Goal: Check status: Check status

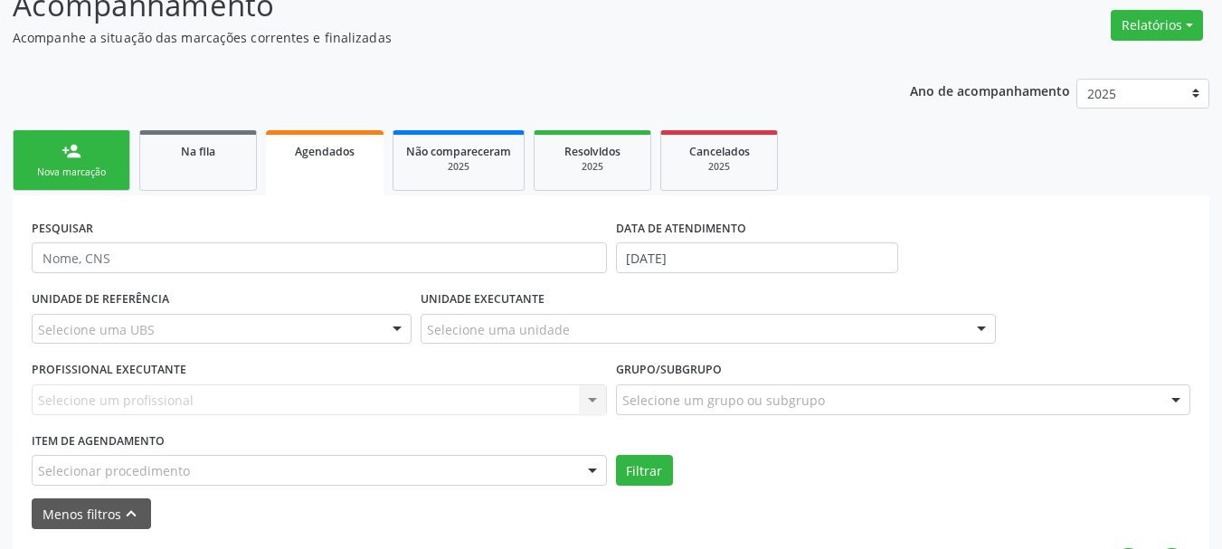
scroll to position [279, 0]
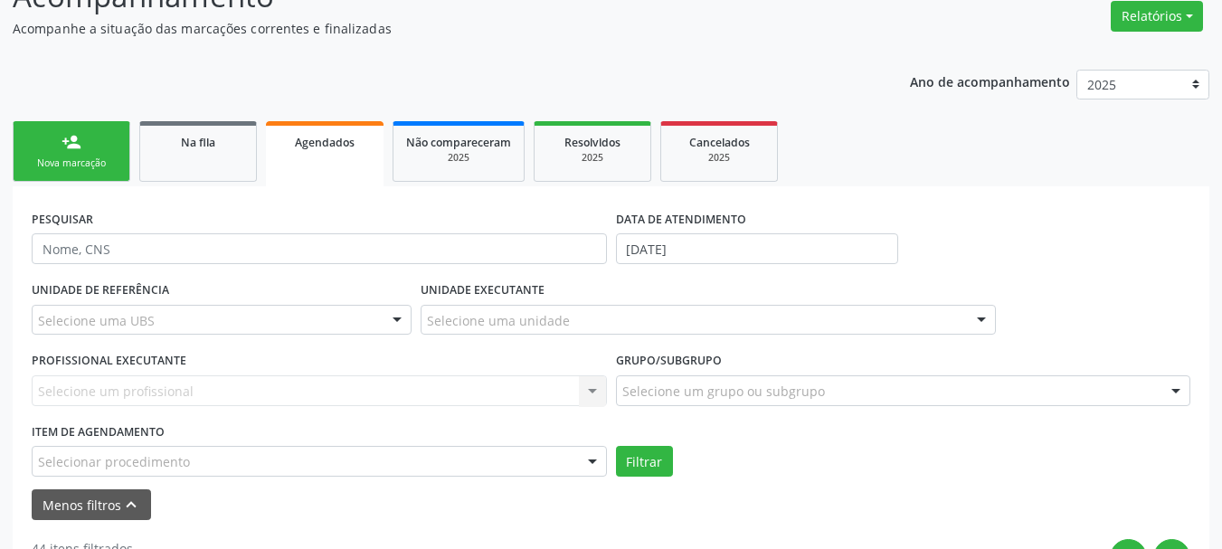
drag, startPoint x: 749, startPoint y: 271, endPoint x: 753, endPoint y: 252, distance: 19.3
click at [752, 254] on div "DATA DE ATENDIMENTO 06/10/2025" at bounding box center [757, 240] width 292 height 71
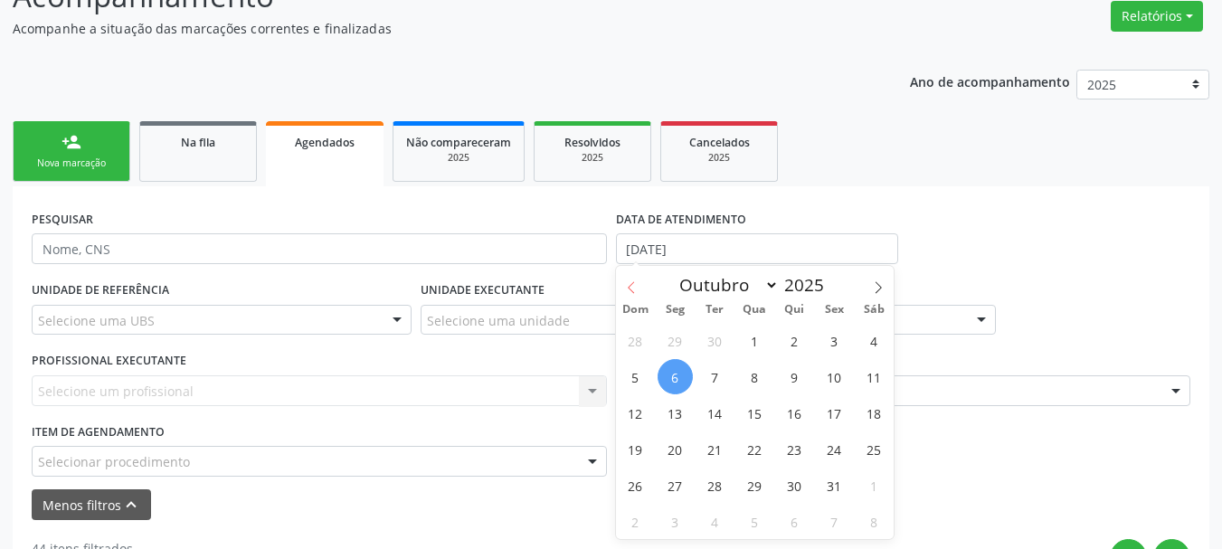
click at [630, 287] on icon at bounding box center [631, 287] width 13 height 13
select select "8"
click at [676, 415] on span "15" at bounding box center [675, 412] width 35 height 35
type input "15/09/2025"
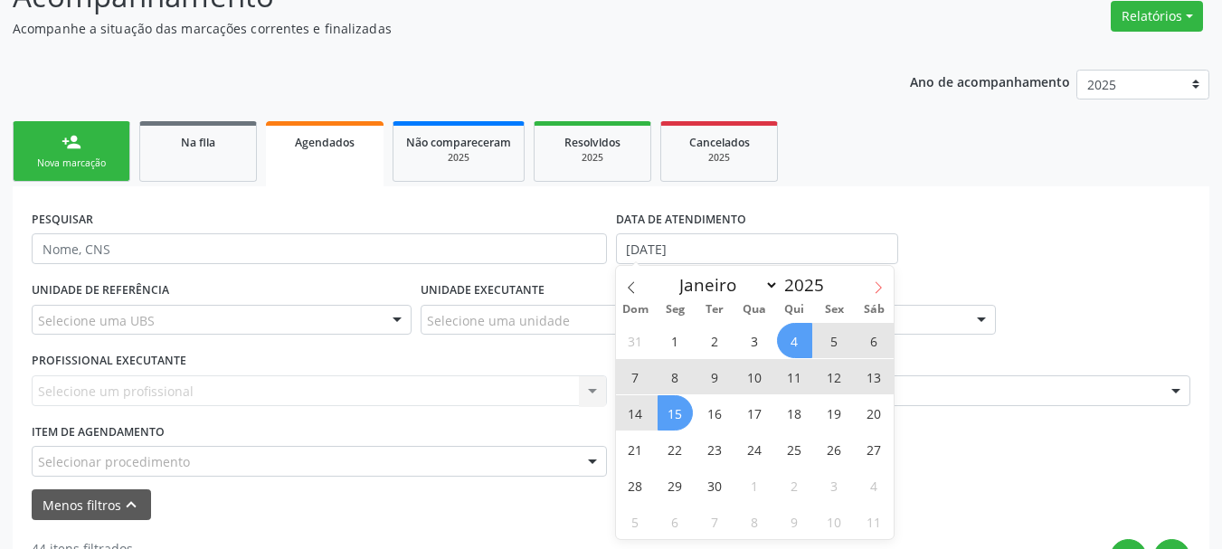
click at [880, 285] on icon at bounding box center [878, 287] width 13 height 13
select select "9"
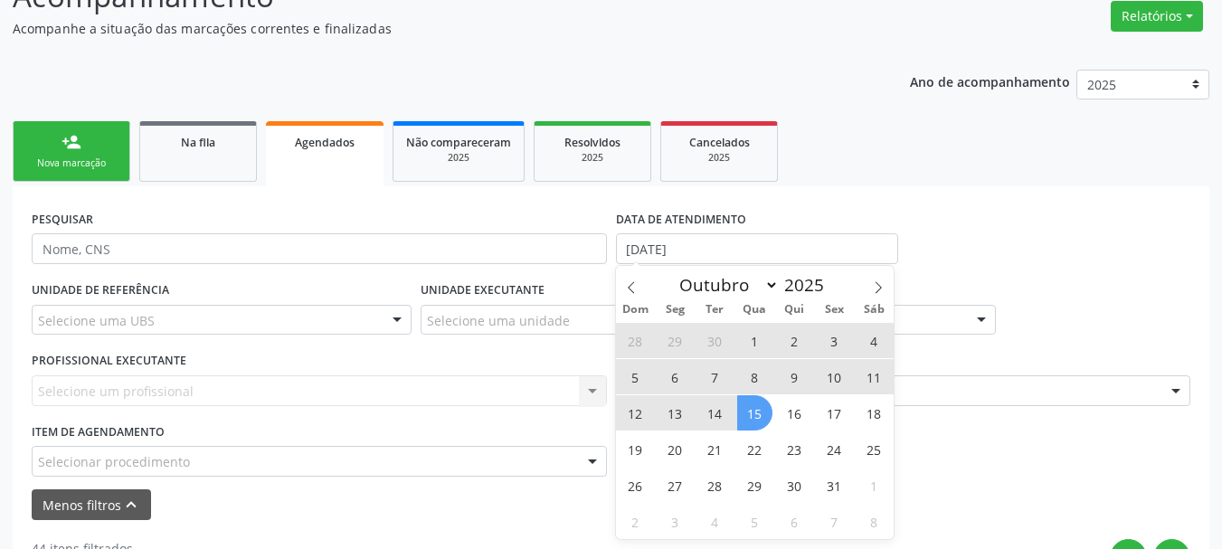
click at [746, 412] on span "15" at bounding box center [754, 412] width 35 height 35
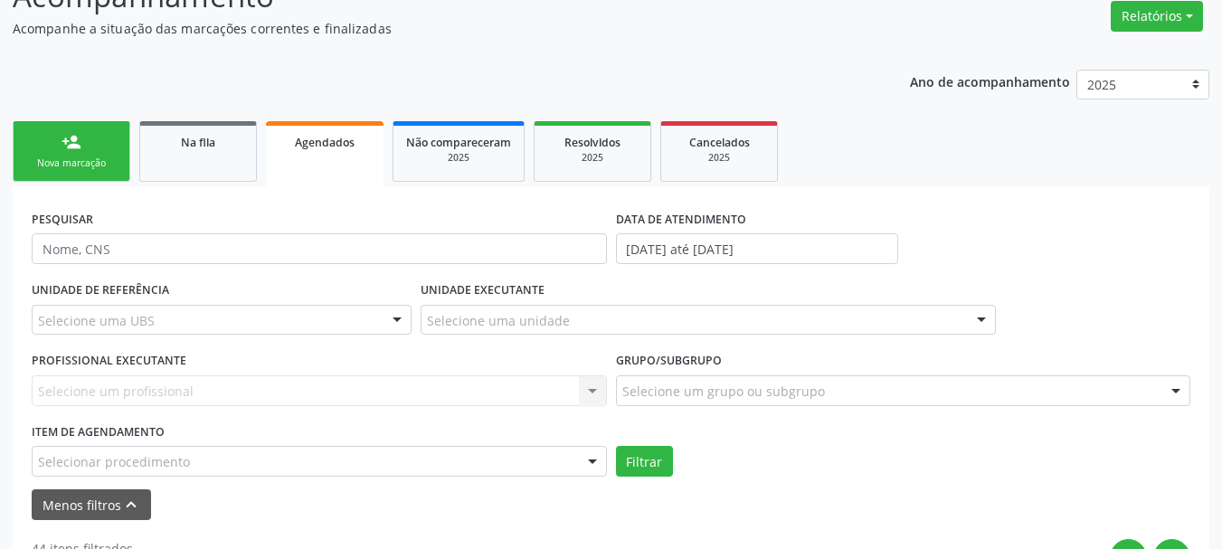
click at [221, 465] on div "Selecionar procedimento" at bounding box center [319, 461] width 575 height 31
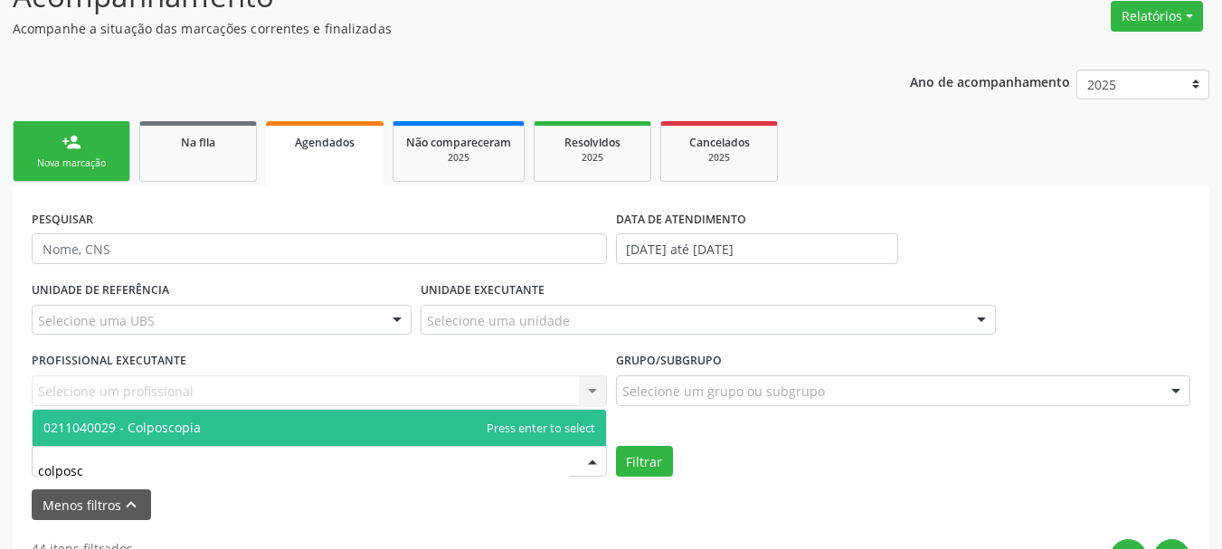
type input "colposco"
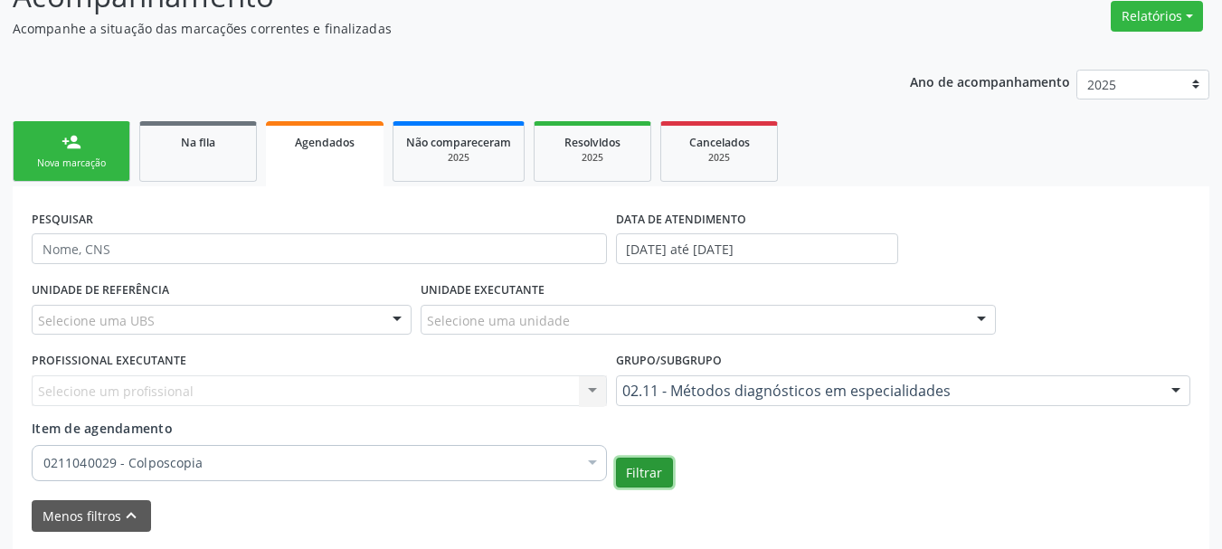
click at [643, 465] on button "Filtrar" at bounding box center [644, 473] width 57 height 31
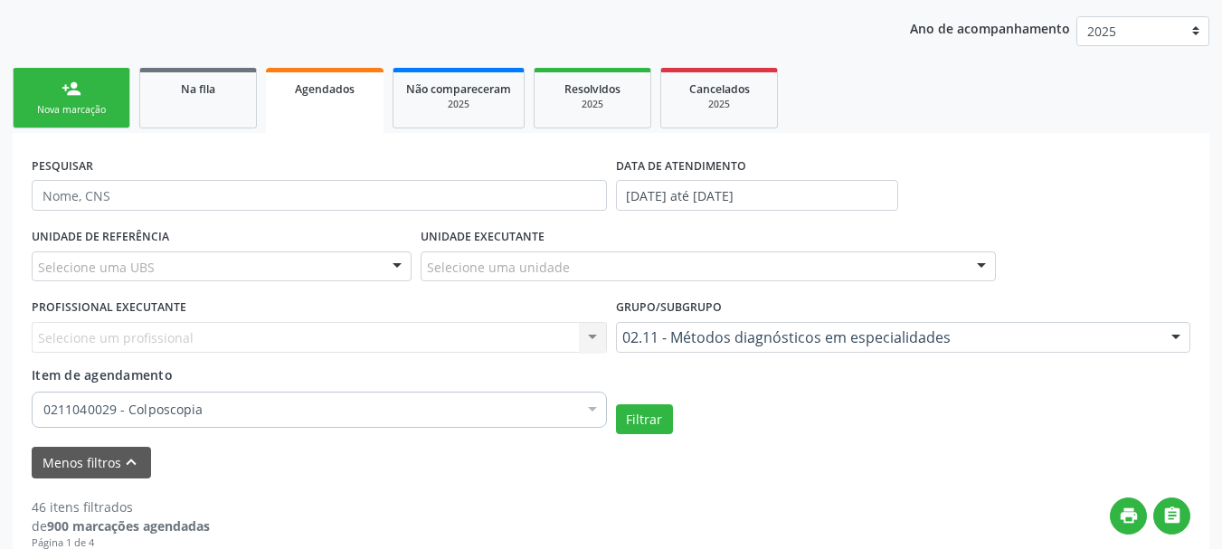
scroll to position [306, 0]
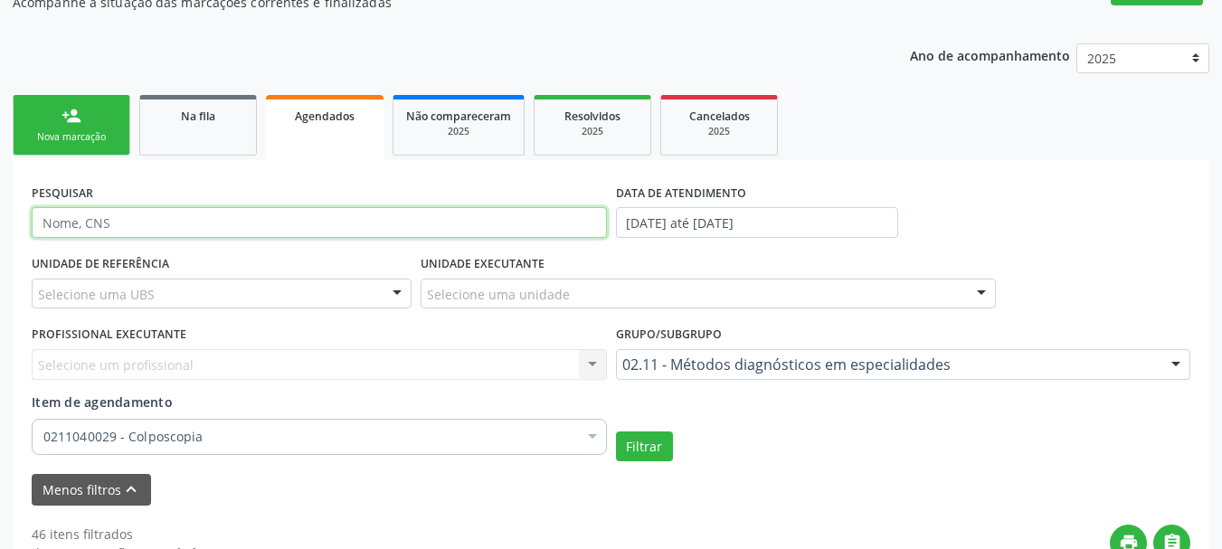
click at [460, 207] on input "text" at bounding box center [319, 222] width 575 height 31
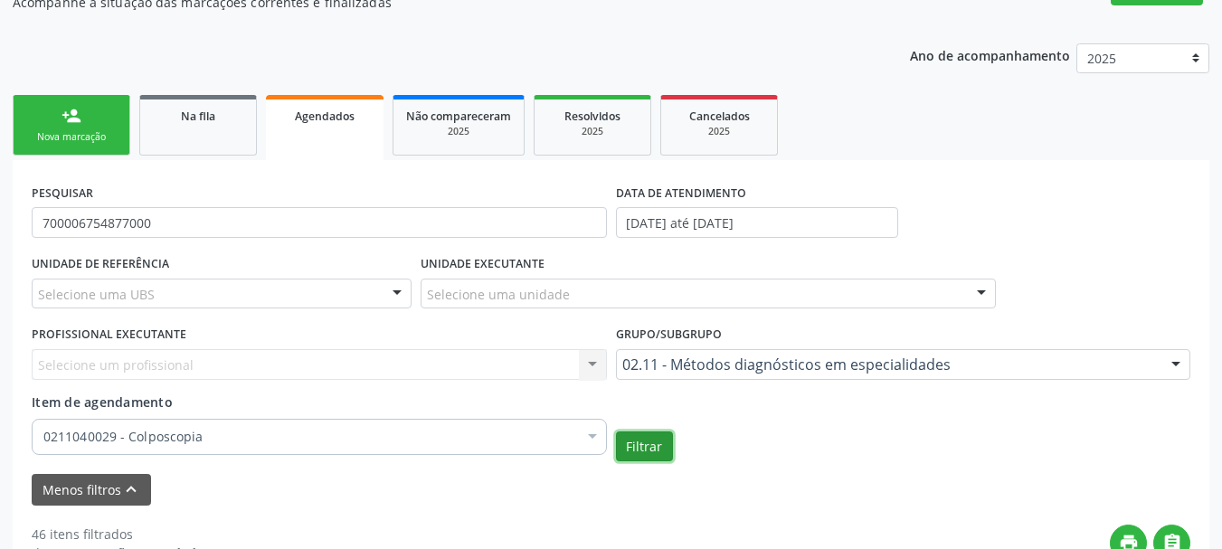
click at [648, 447] on button "Filtrar" at bounding box center [644, 446] width 57 height 31
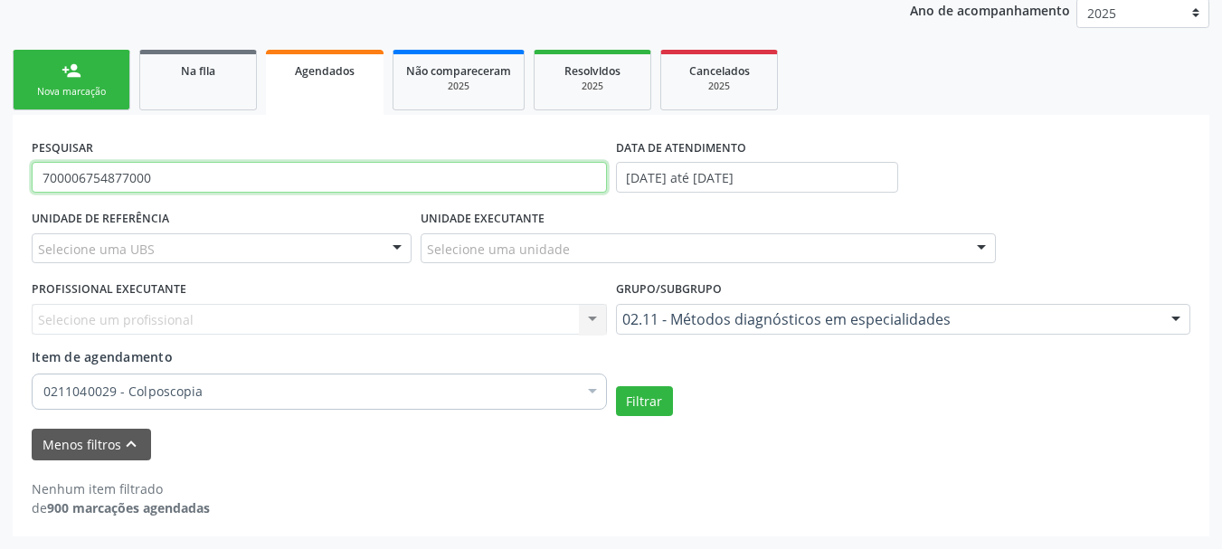
click at [528, 162] on input "700006754877000" at bounding box center [319, 177] width 575 height 31
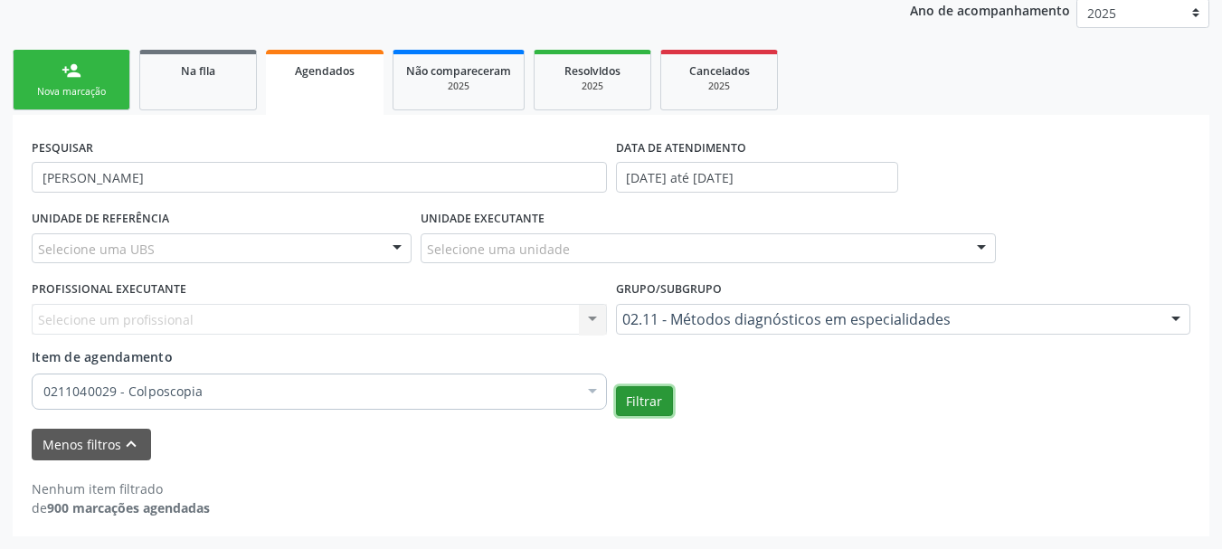
click at [648, 410] on button "Filtrar" at bounding box center [644, 401] width 57 height 31
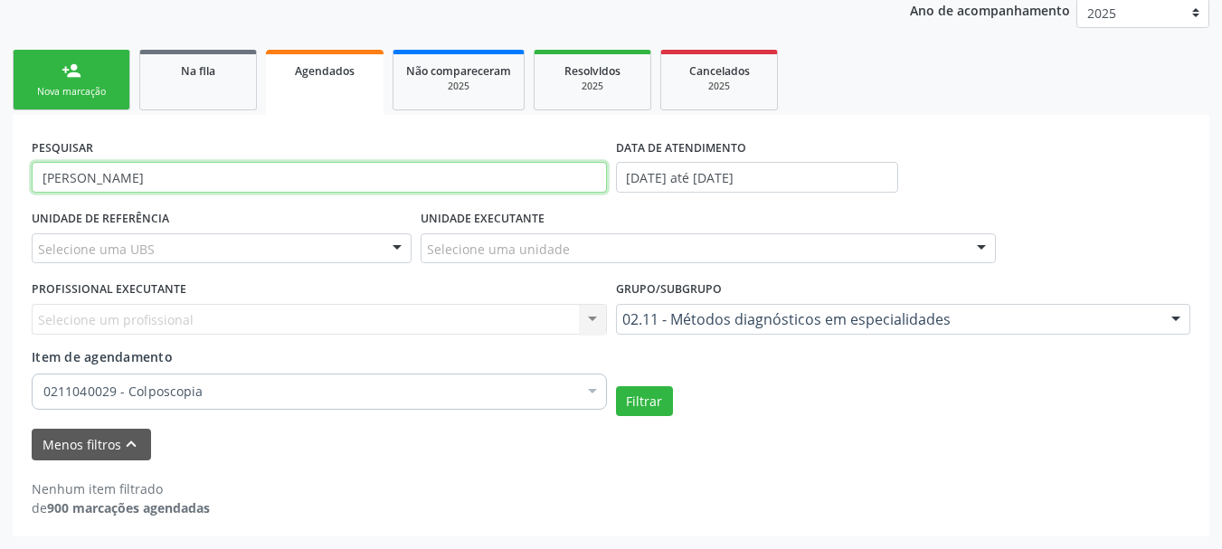
click at [272, 166] on input "maria josé dos santos" at bounding box center [319, 177] width 575 height 31
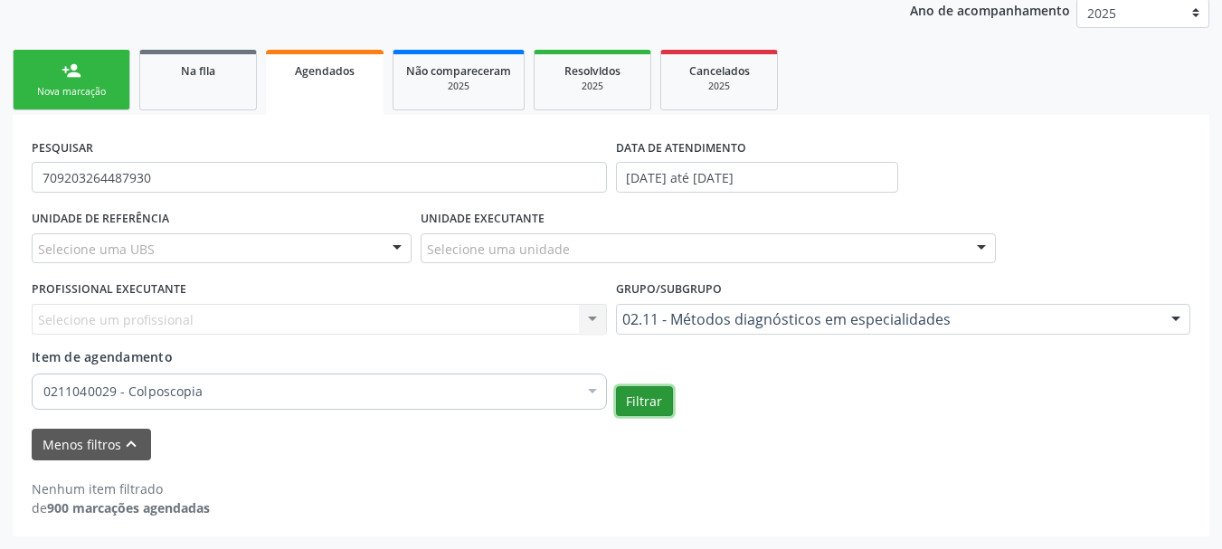
click at [630, 392] on button "Filtrar" at bounding box center [644, 401] width 57 height 31
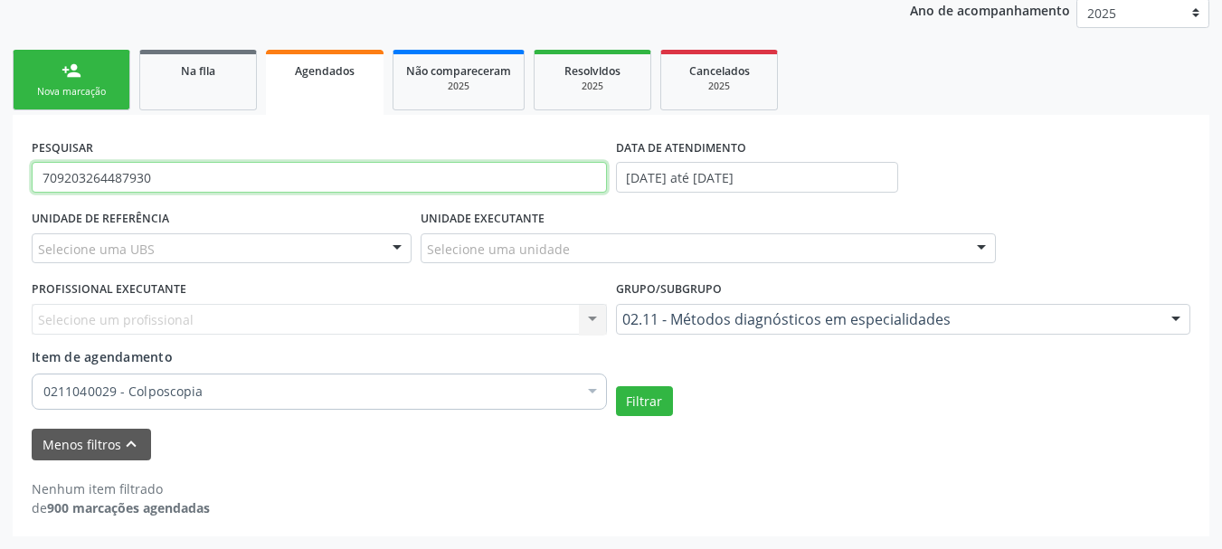
click at [252, 175] on input "709203264487930" at bounding box center [319, 177] width 575 height 31
type input "704206218629789"
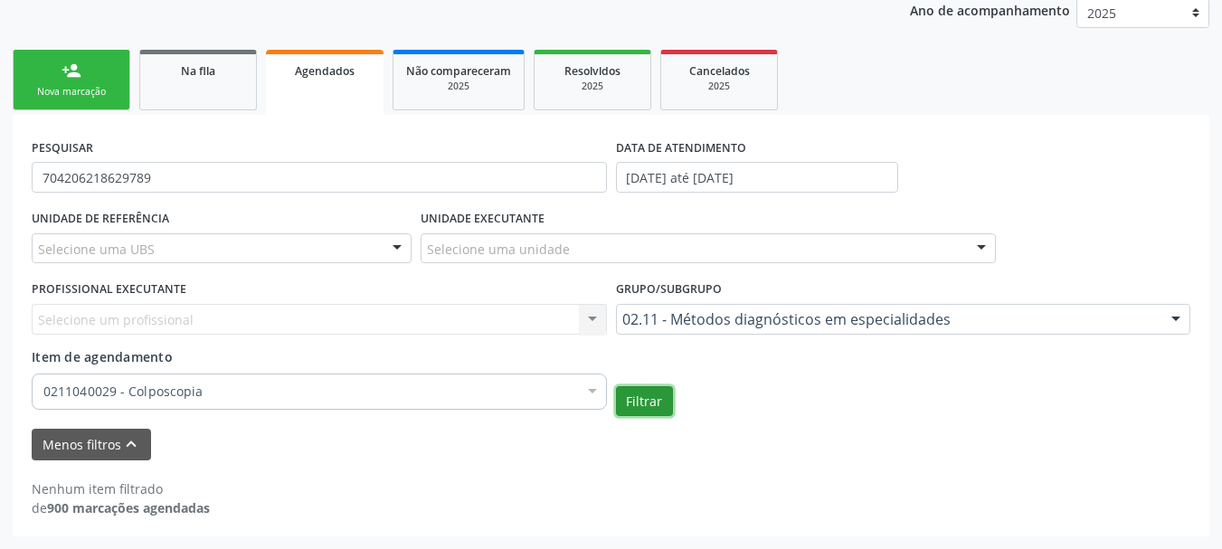
click at [649, 401] on button "Filtrar" at bounding box center [644, 401] width 57 height 31
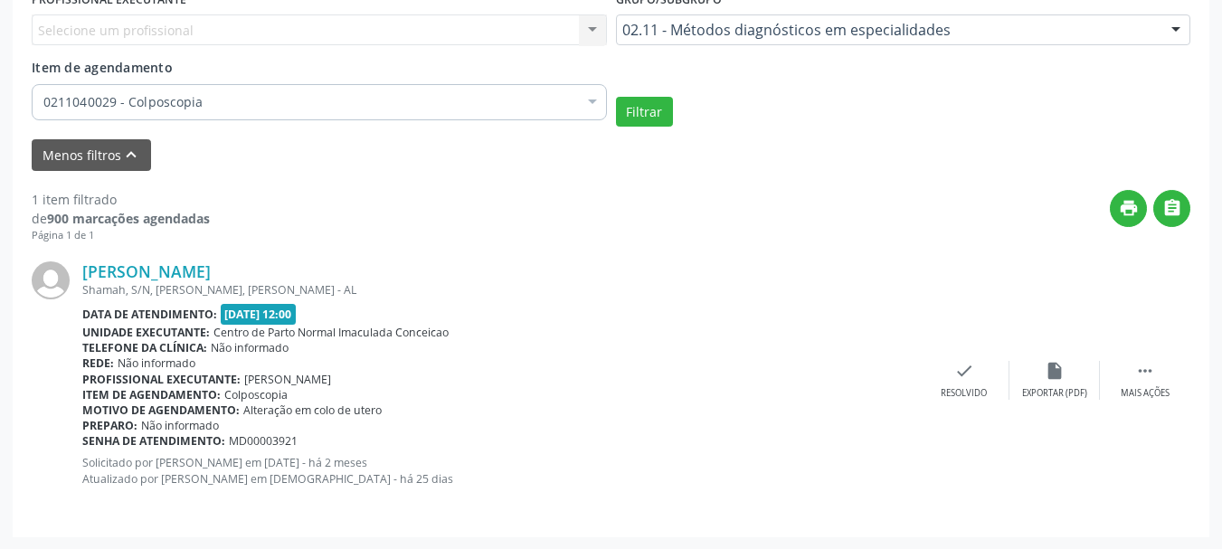
scroll to position [641, 0]
click at [1202, 333] on div "PESQUISAR 704206218629789 DATA DE ATENDIMENTO 15/09/2025 até 15/10/2025 UNIDADE…" at bounding box center [611, 180] width 1197 height 711
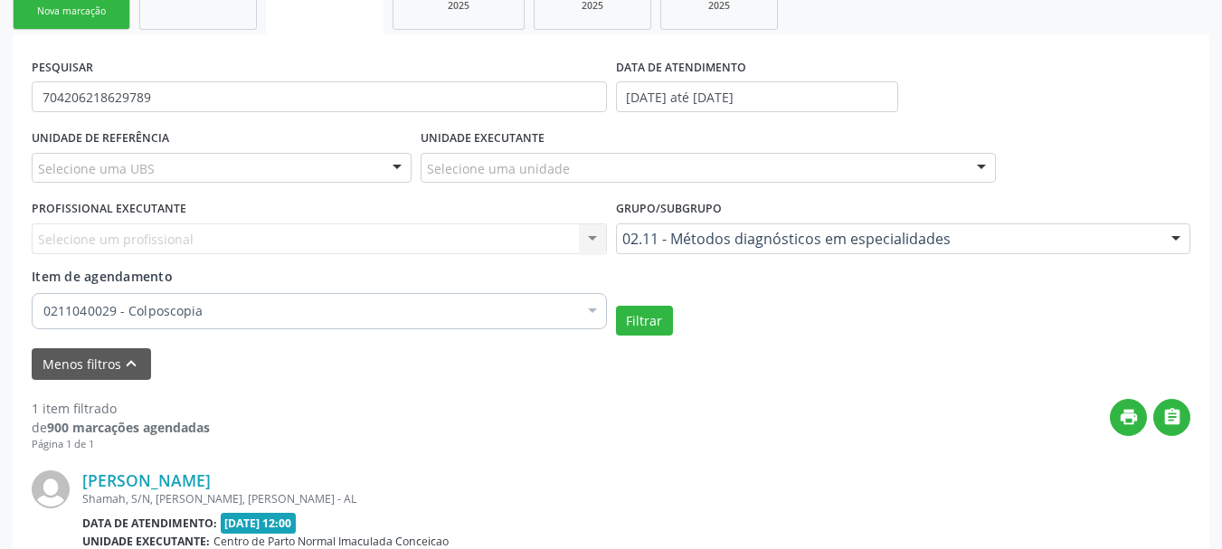
scroll to position [427, 0]
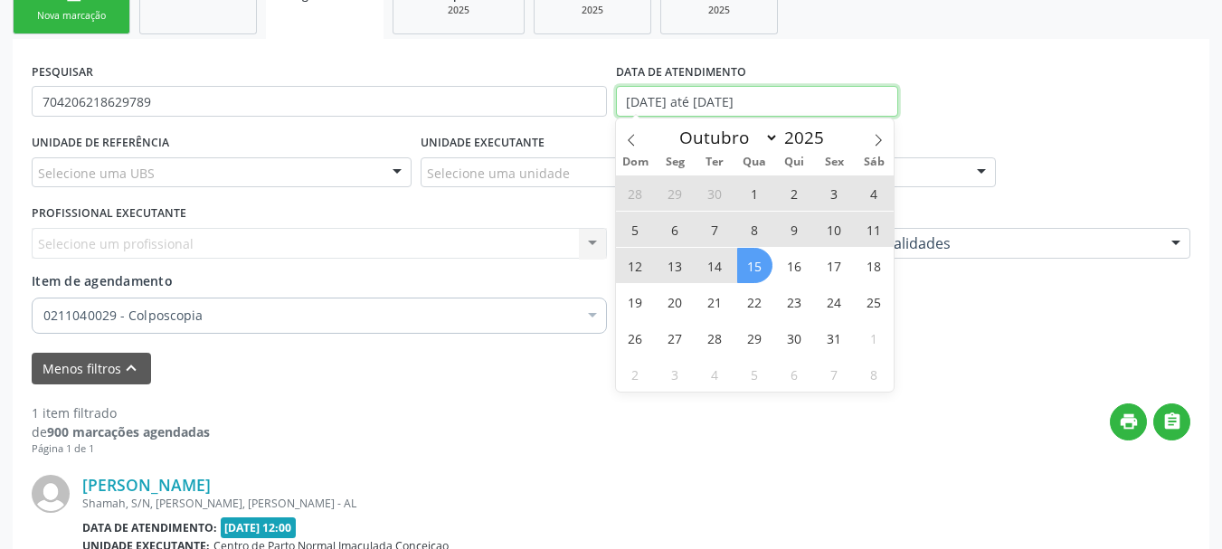
click at [763, 89] on input "15/09/2025 até 15/10/2025" at bounding box center [757, 101] width 283 height 31
click at [616, 141] on span at bounding box center [631, 133] width 31 height 31
select select "8"
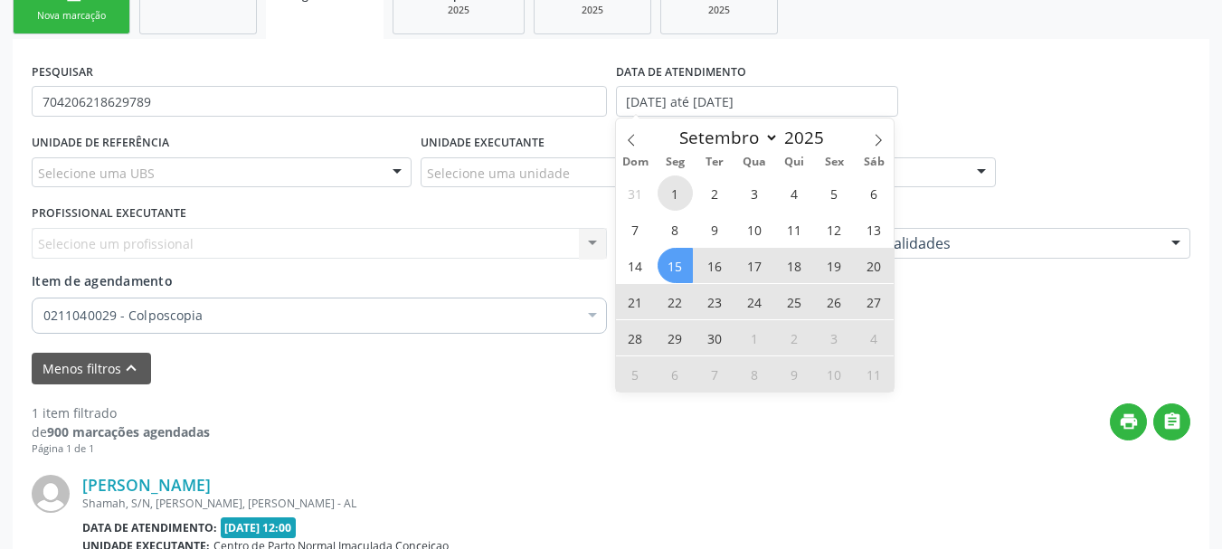
click at [679, 195] on span "1" at bounding box center [675, 192] width 35 height 35
type input "01/09/2025"
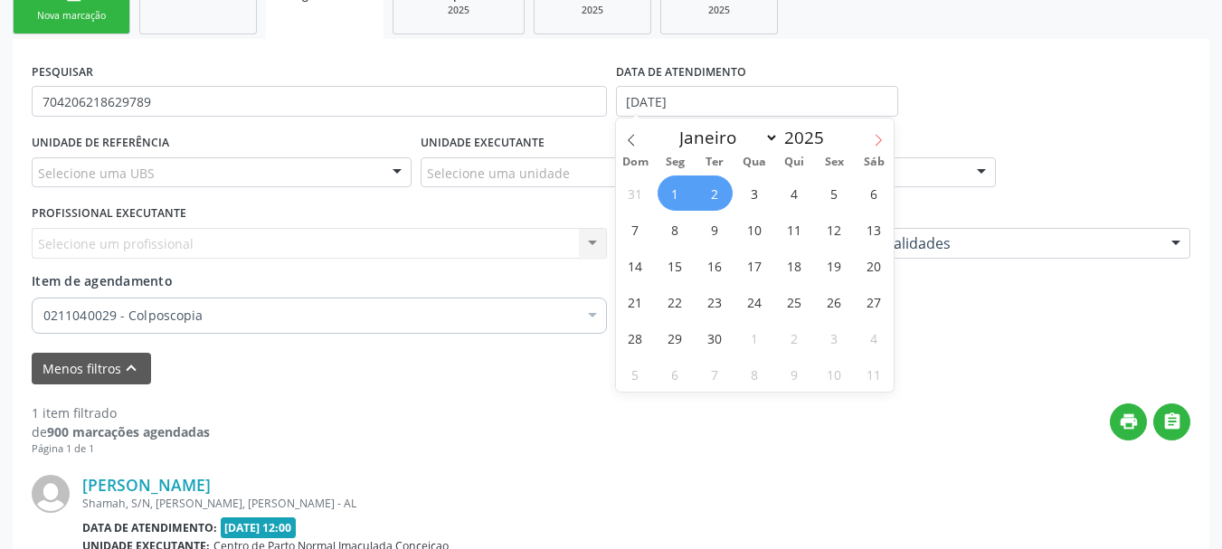
click at [879, 137] on icon at bounding box center [878, 140] width 13 height 13
select select "9"
click at [756, 204] on span "1" at bounding box center [754, 192] width 35 height 35
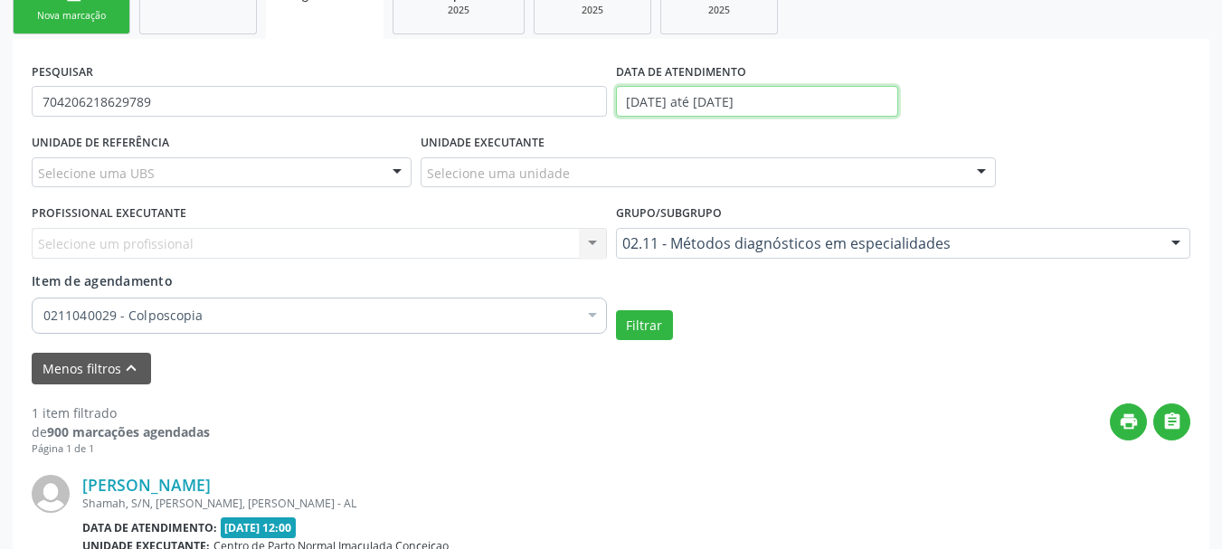
click at [799, 98] on input "01/09/2025 até 01/10/2025" at bounding box center [757, 101] width 283 height 31
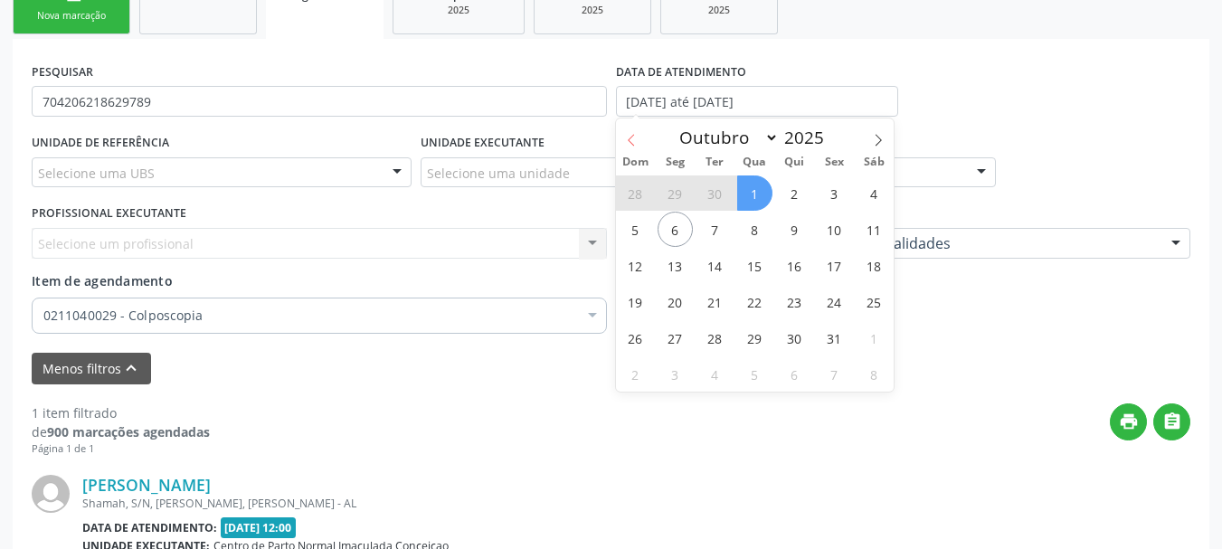
click at [634, 140] on icon at bounding box center [631, 140] width 13 height 13
select select "8"
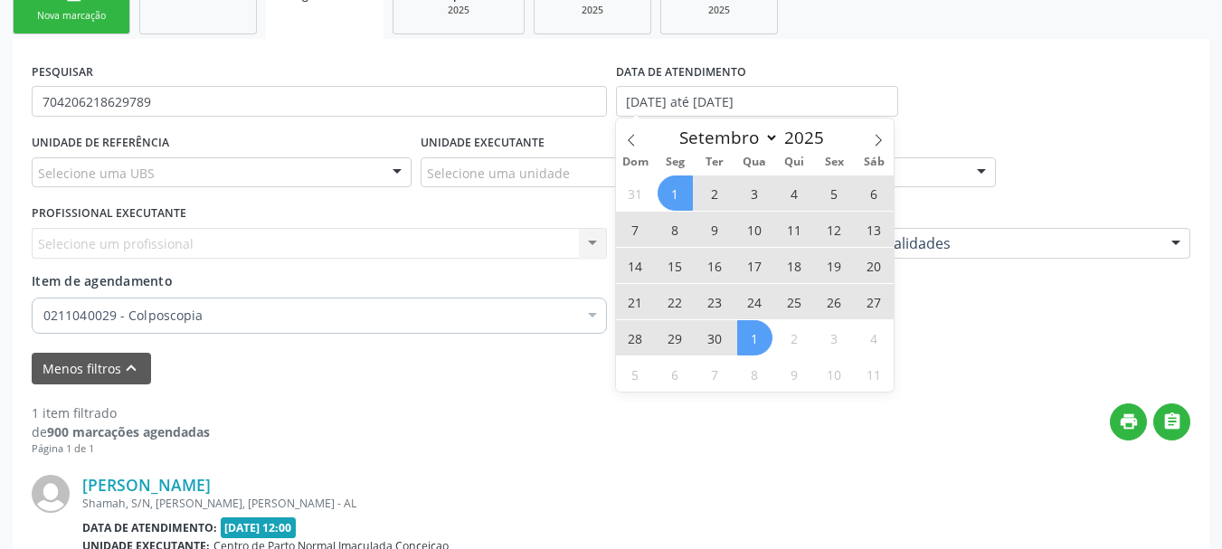
click at [674, 183] on span "1" at bounding box center [675, 192] width 35 height 35
type input "01/09/2025"
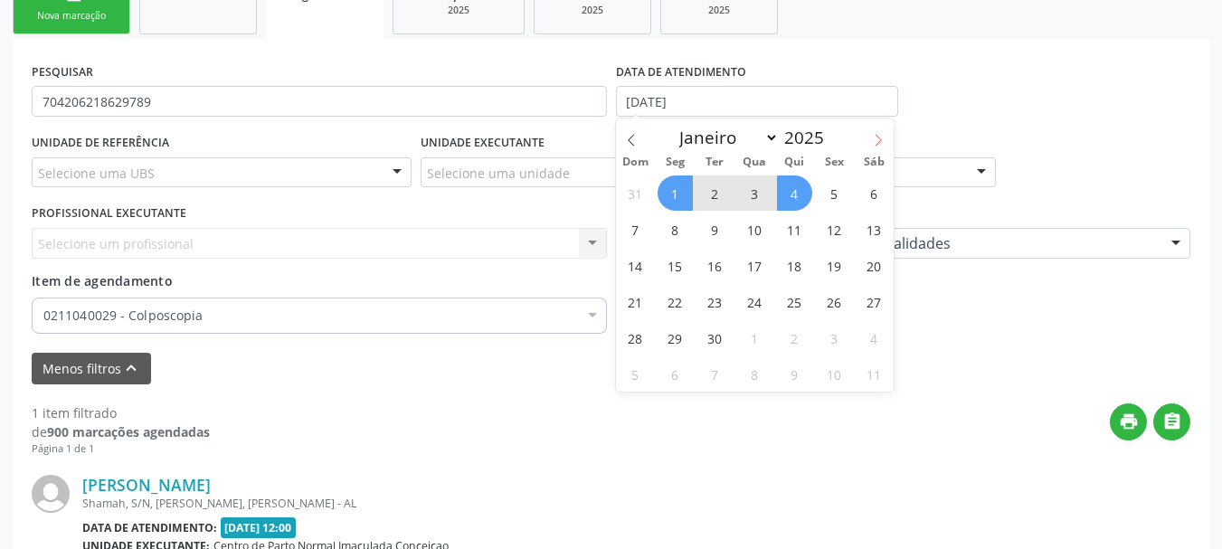
click at [888, 134] on span at bounding box center [878, 133] width 31 height 31
select select "9"
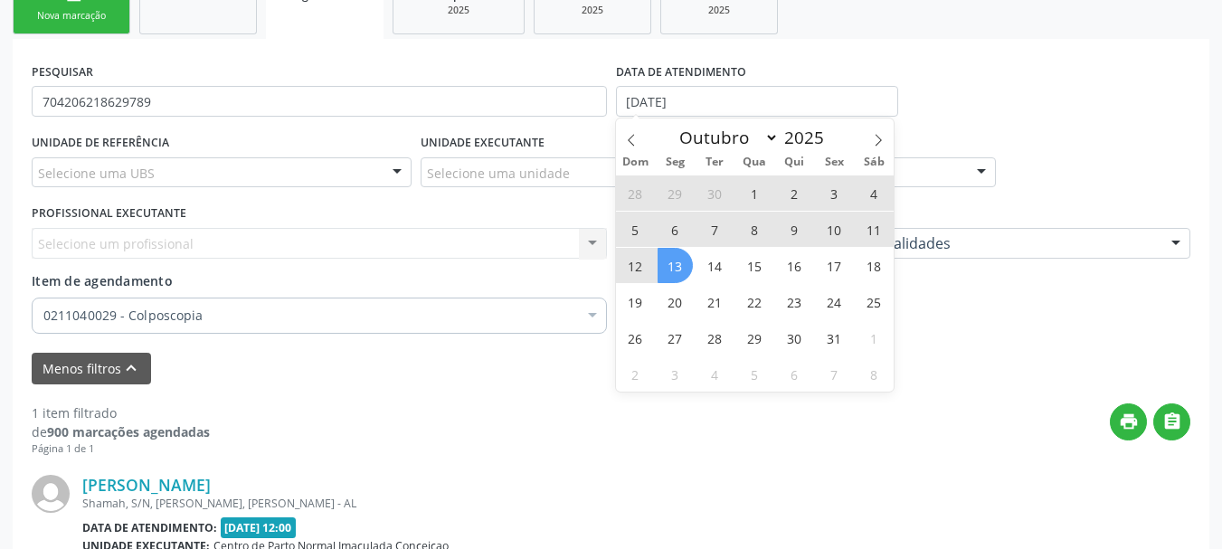
click at [677, 261] on span "13" at bounding box center [675, 265] width 35 height 35
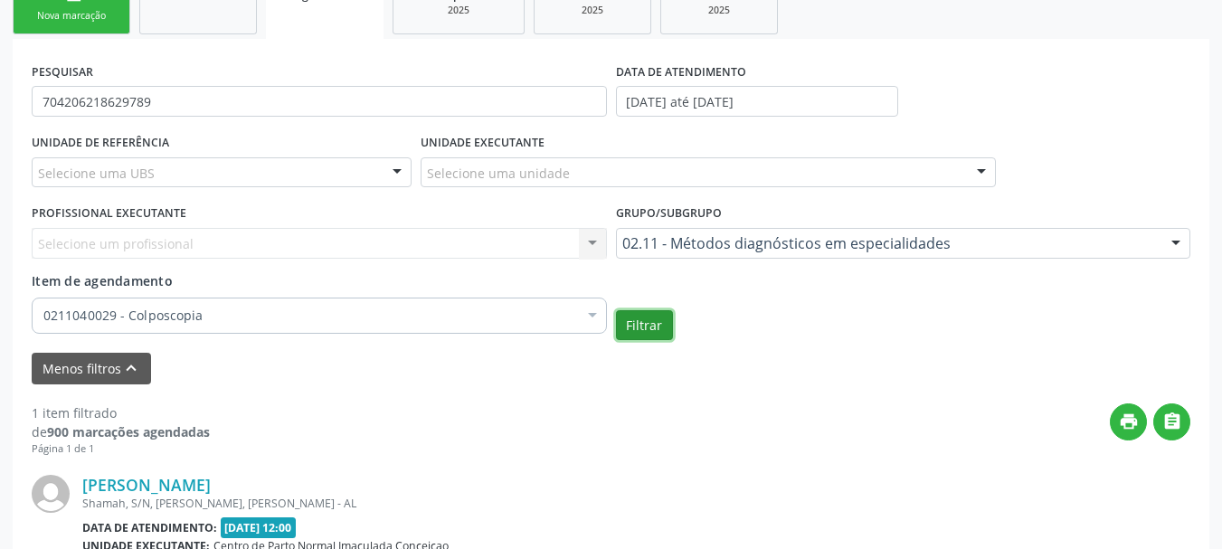
click at [653, 317] on button "Filtrar" at bounding box center [644, 325] width 57 height 31
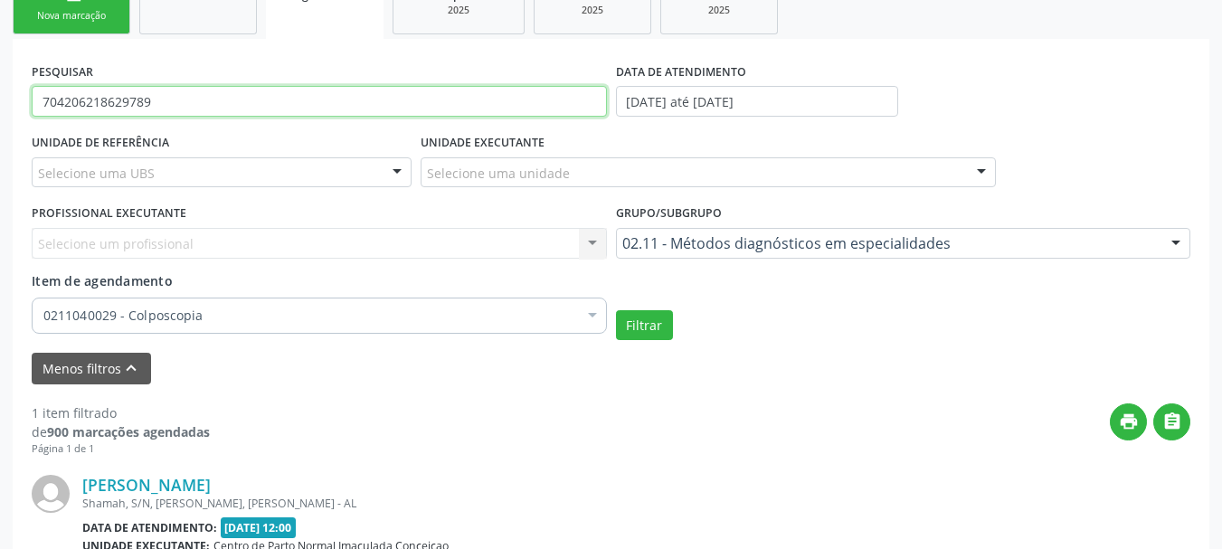
click at [254, 97] on input "704206218629789" at bounding box center [319, 101] width 575 height 31
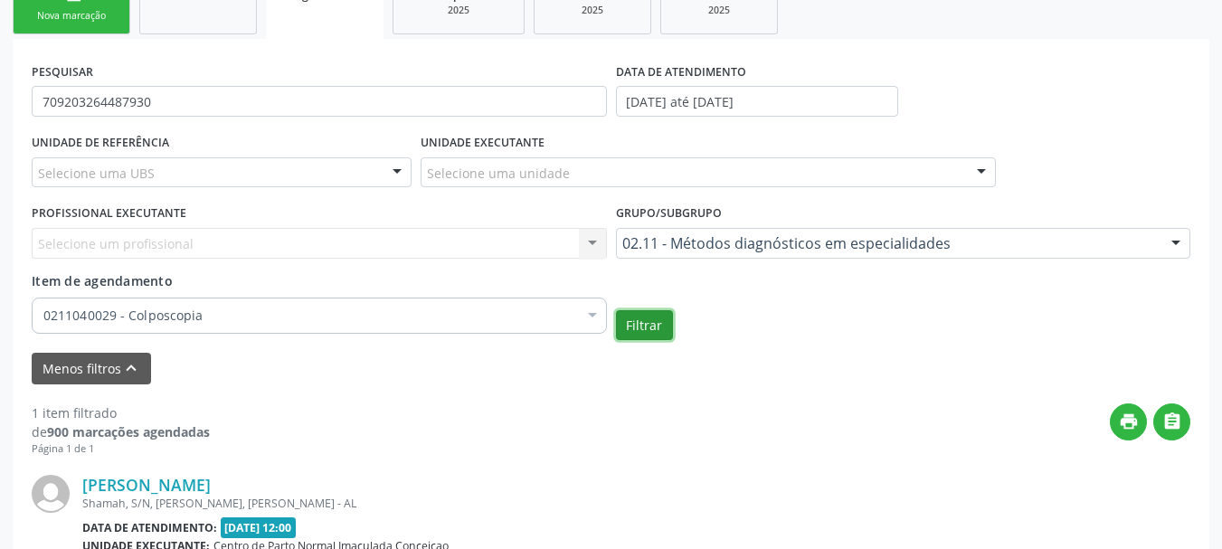
click at [663, 327] on button "Filtrar" at bounding box center [644, 325] width 57 height 31
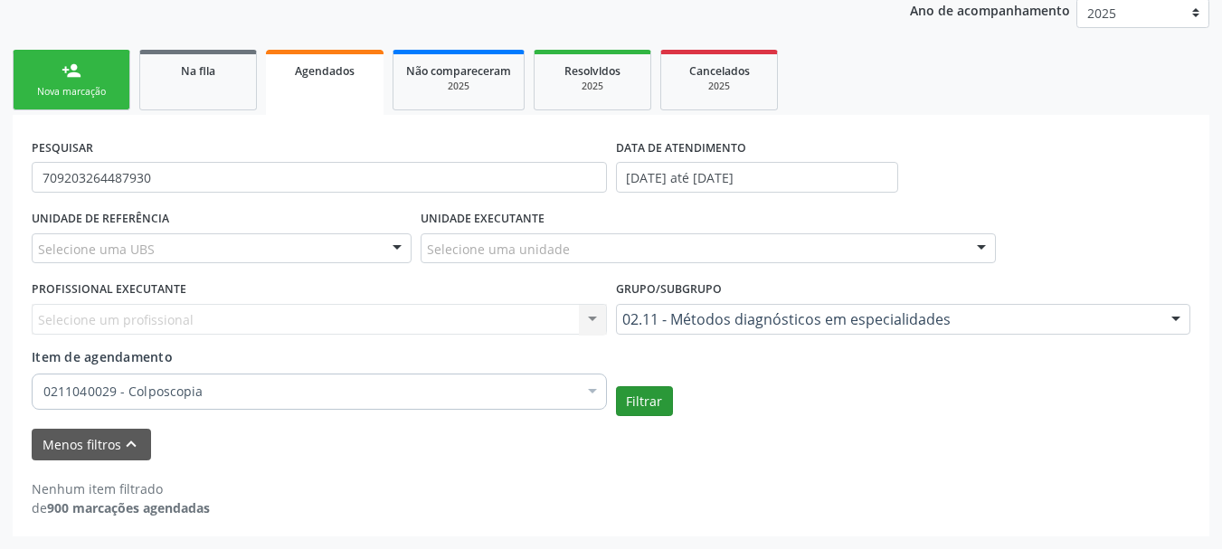
scroll to position [351, 0]
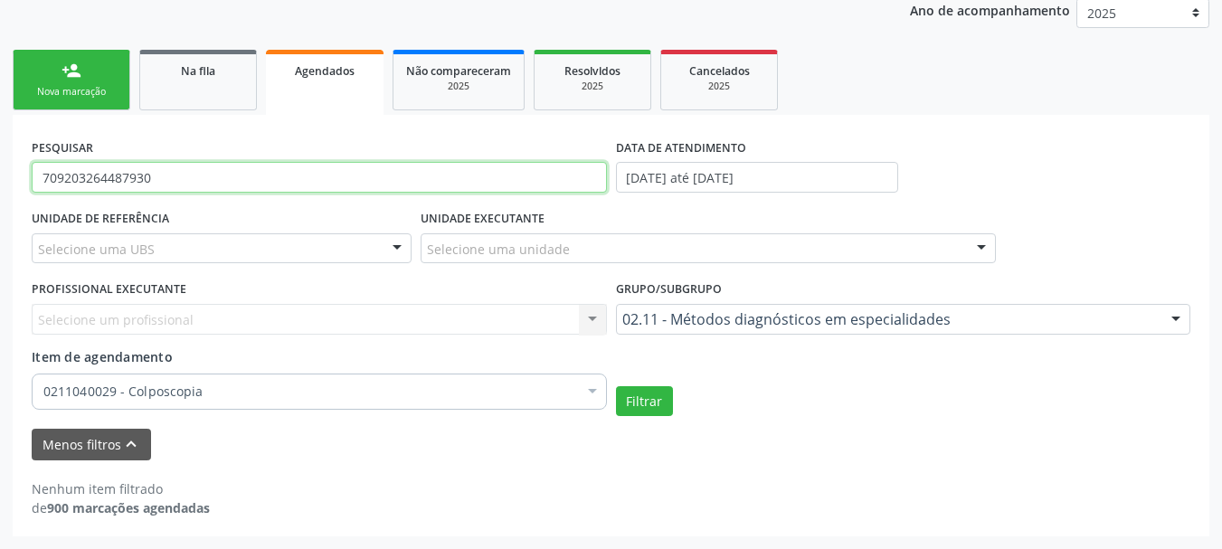
click at [109, 173] on input "709203264487930" at bounding box center [319, 177] width 575 height 31
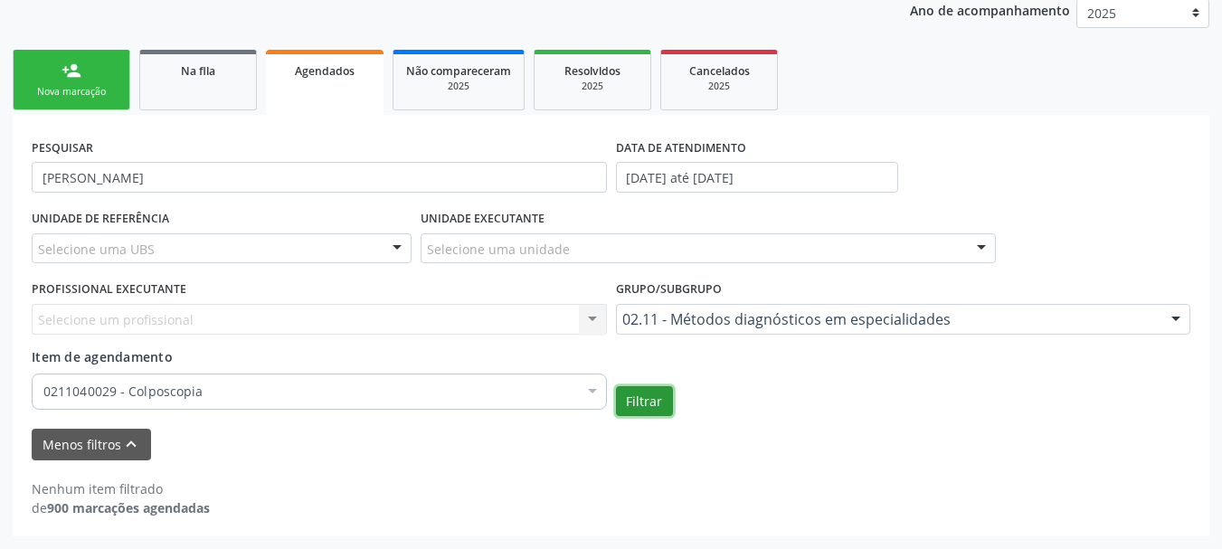
click at [650, 407] on button "Filtrar" at bounding box center [644, 401] width 57 height 31
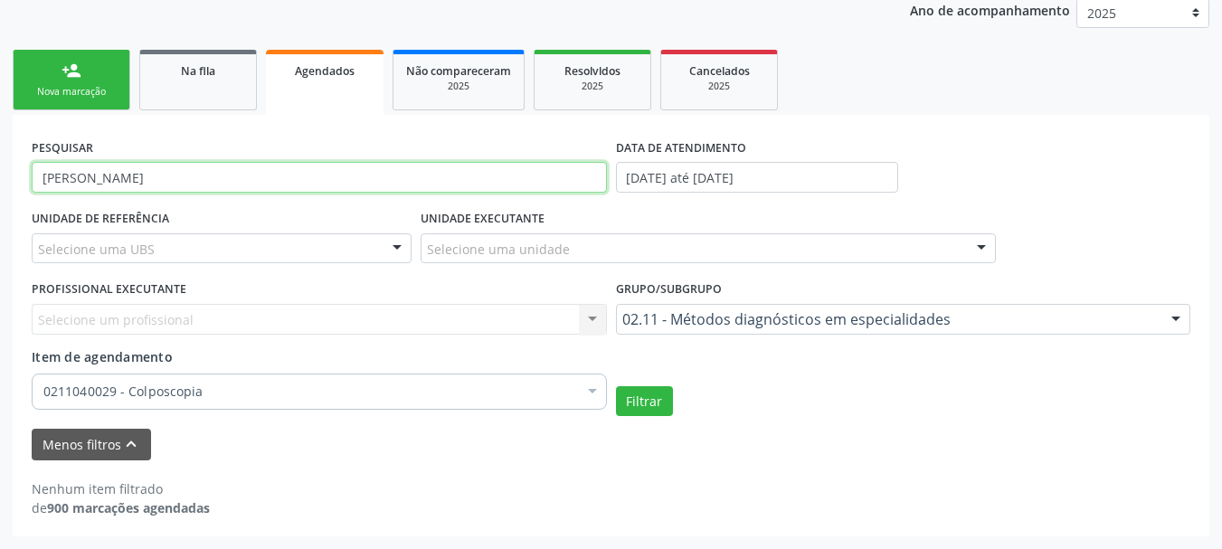
click at [185, 183] on input "daniele silva santos" at bounding box center [319, 177] width 575 height 31
type input "|"
type input "Maria José dos Santos"
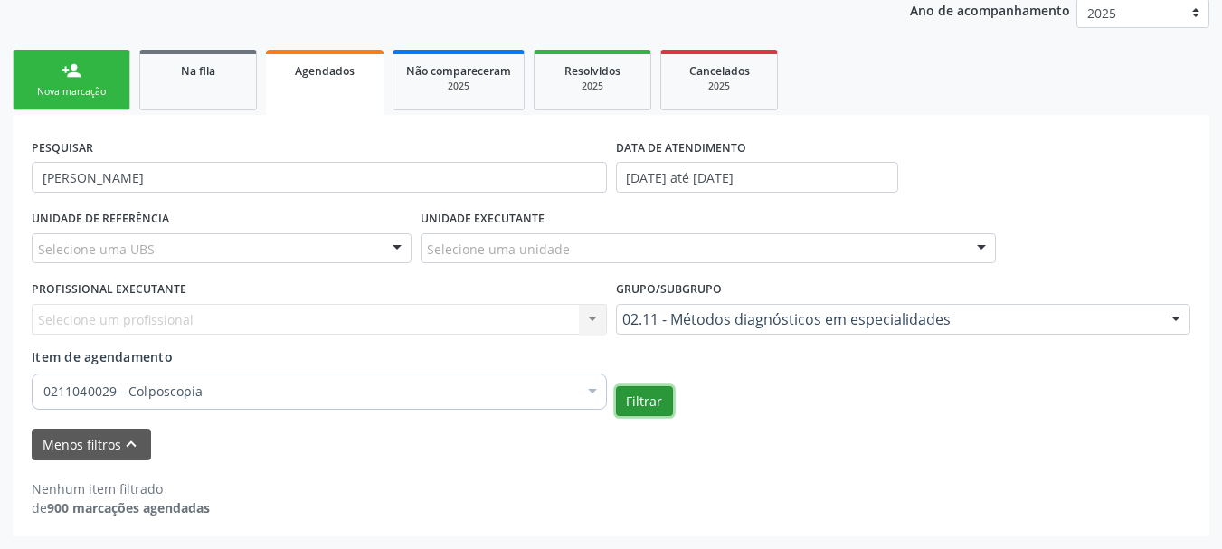
click at [662, 391] on button "Filtrar" at bounding box center [644, 401] width 57 height 31
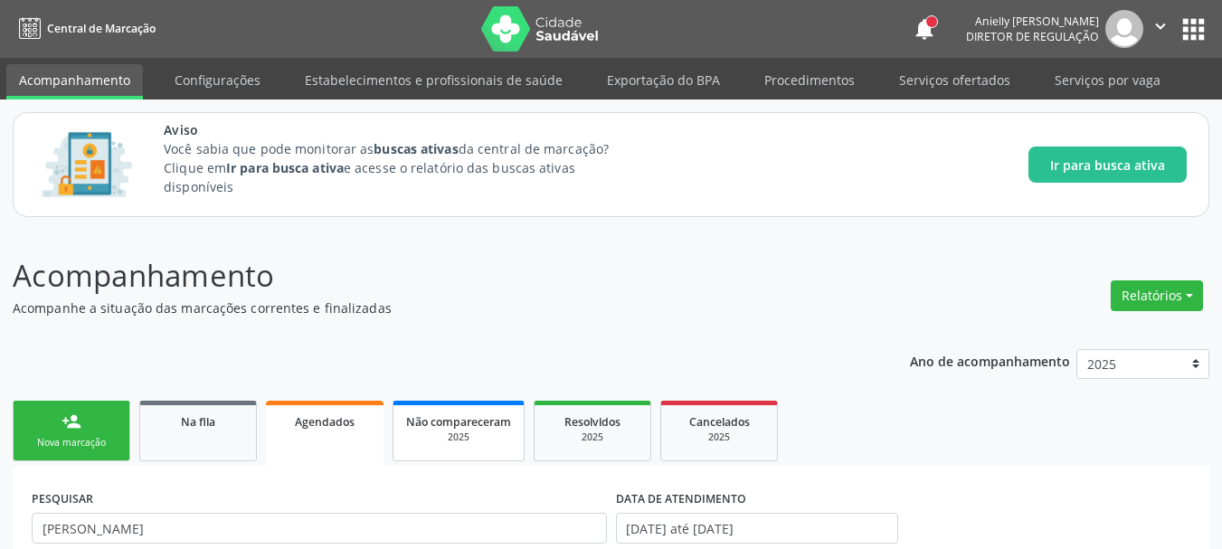
click at [500, 444] on div "2025" at bounding box center [458, 438] width 105 height 14
select select "9"
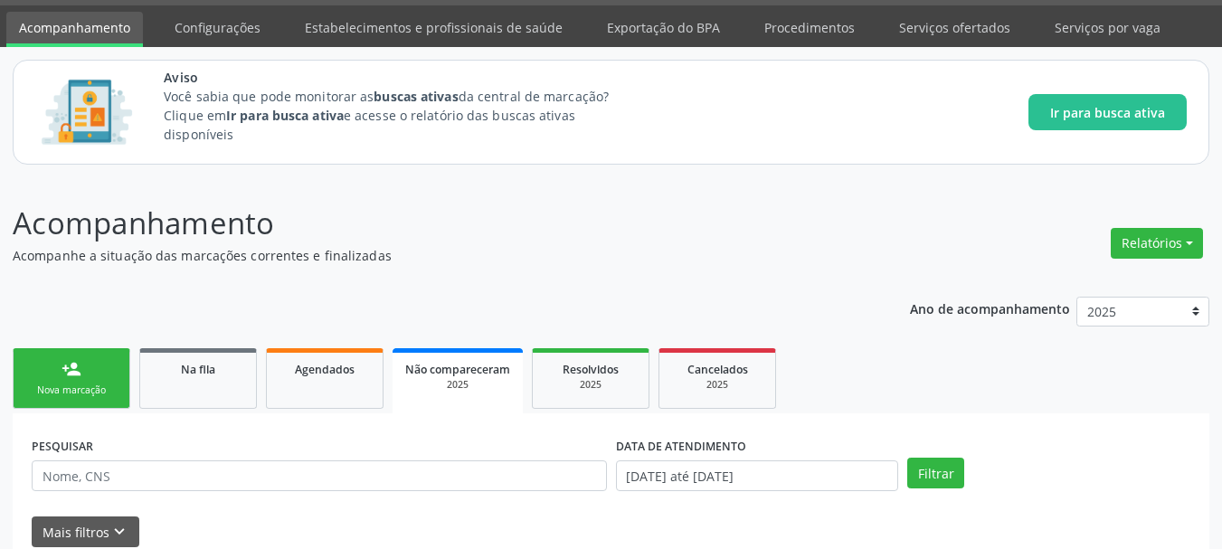
scroll to position [197, 0]
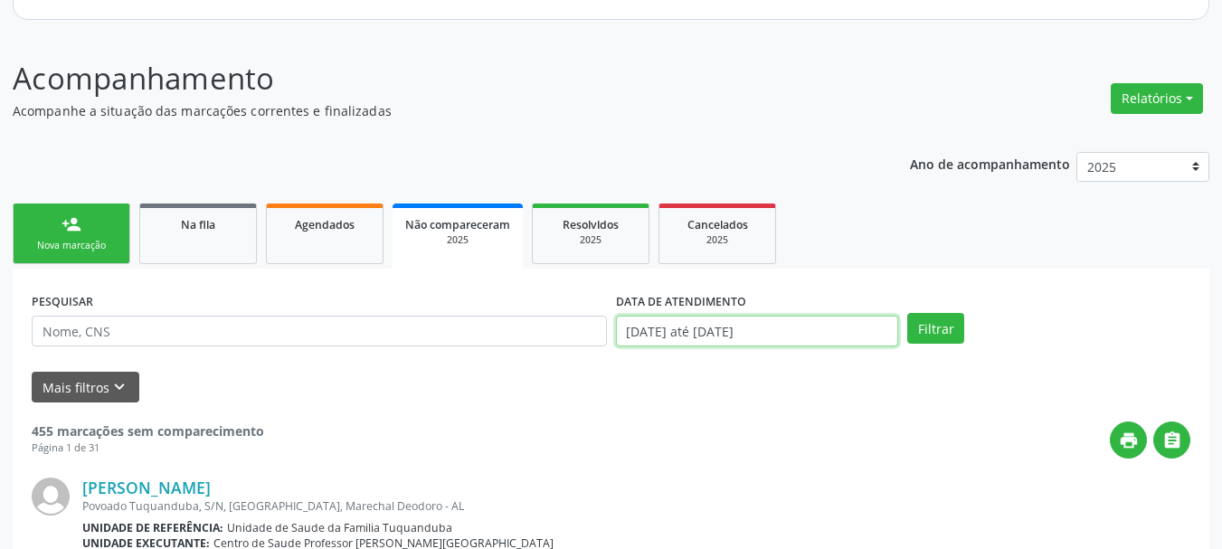
click at [739, 336] on input "[DATE] até [DATE]" at bounding box center [757, 331] width 283 height 31
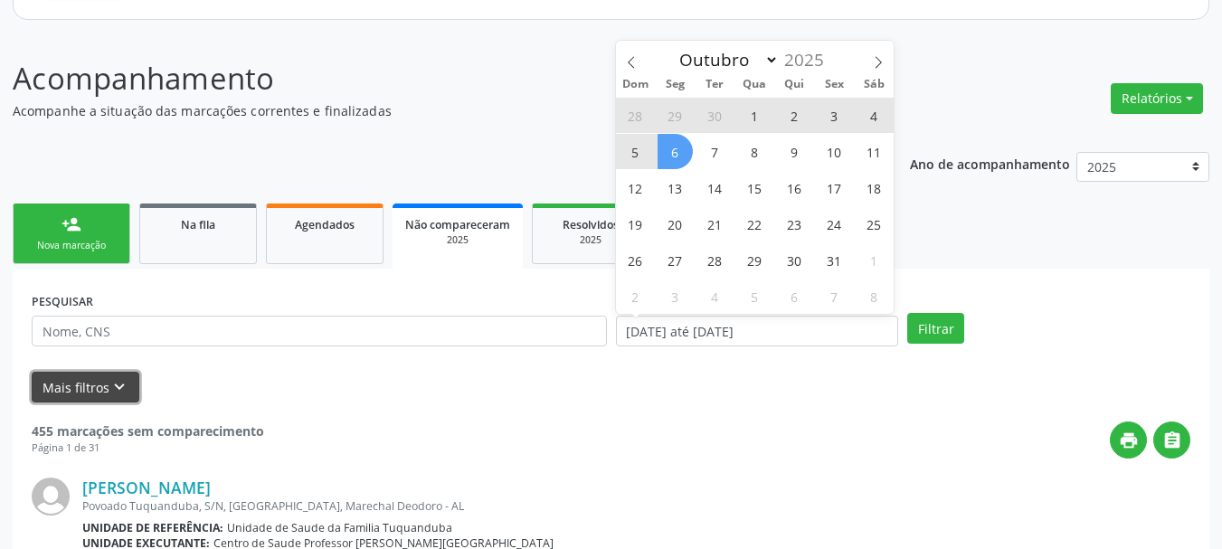
click at [99, 393] on button "Mais filtros keyboard_arrow_down" at bounding box center [86, 388] width 108 height 32
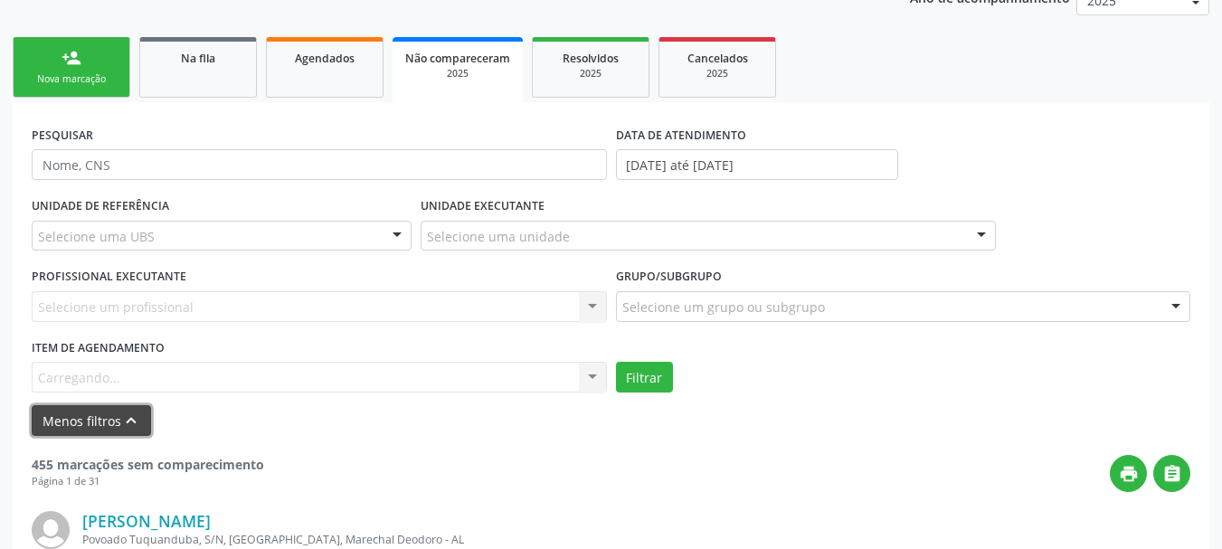
scroll to position [380, 0]
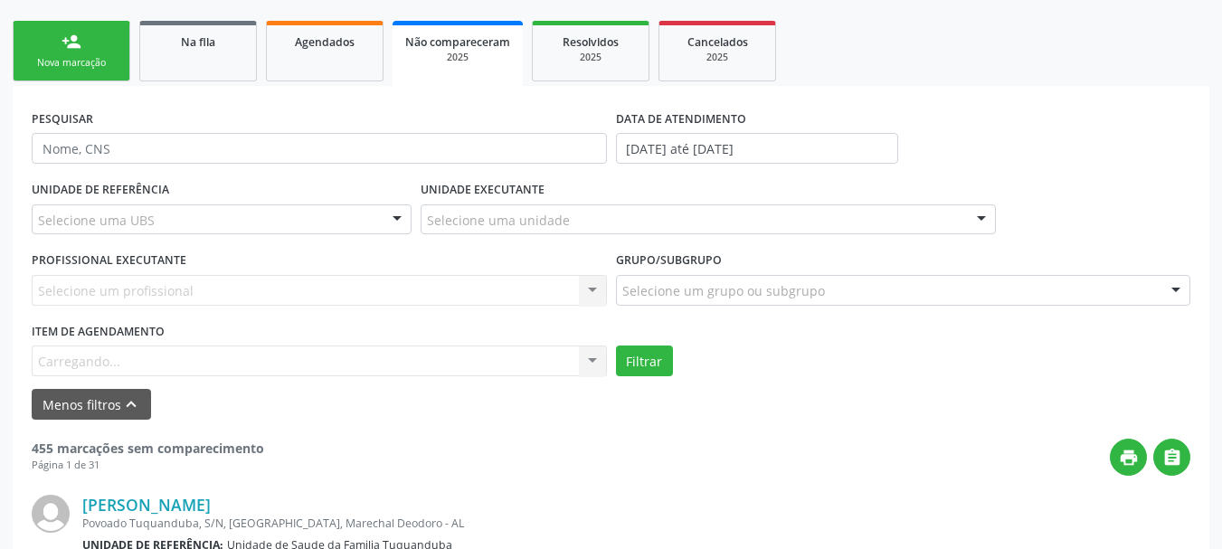
click at [96, 351] on div "Carregando..." at bounding box center [319, 361] width 575 height 31
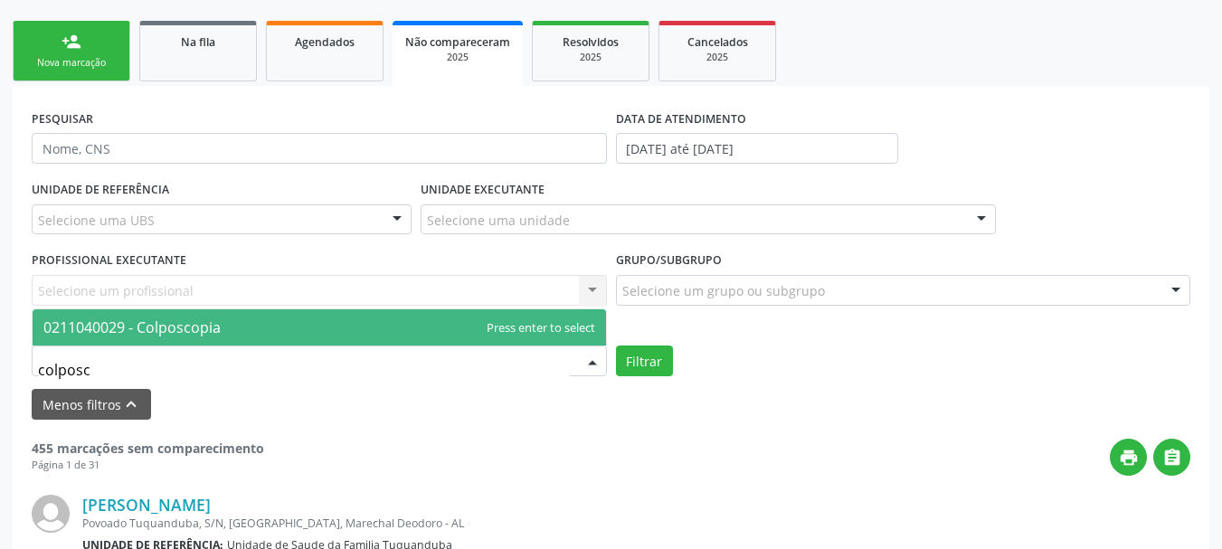
type input "colposco"
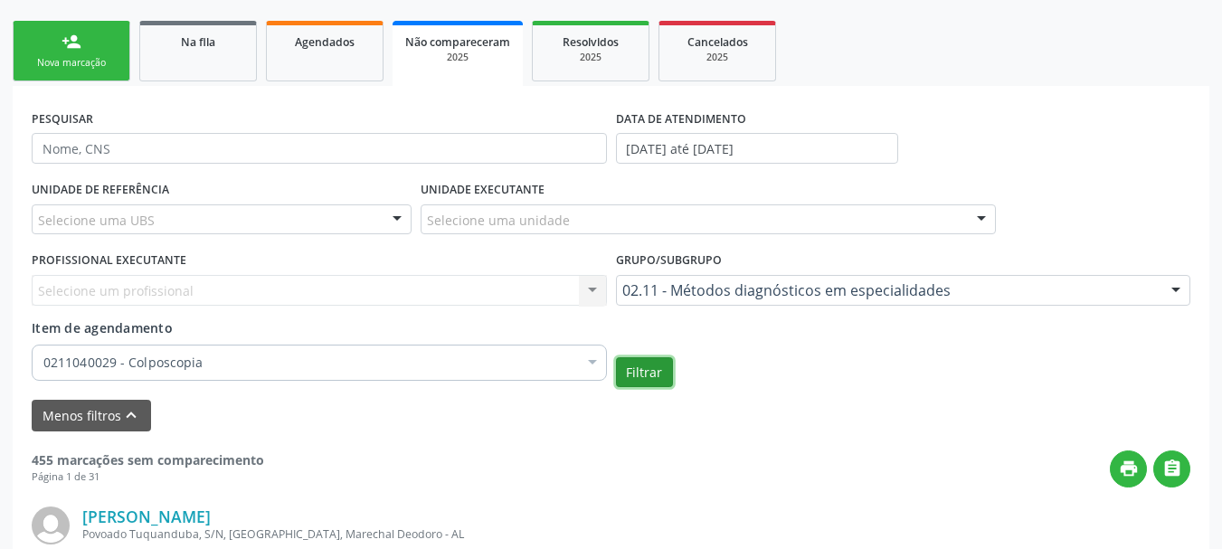
click at [629, 372] on button "Filtrar" at bounding box center [644, 372] width 57 height 31
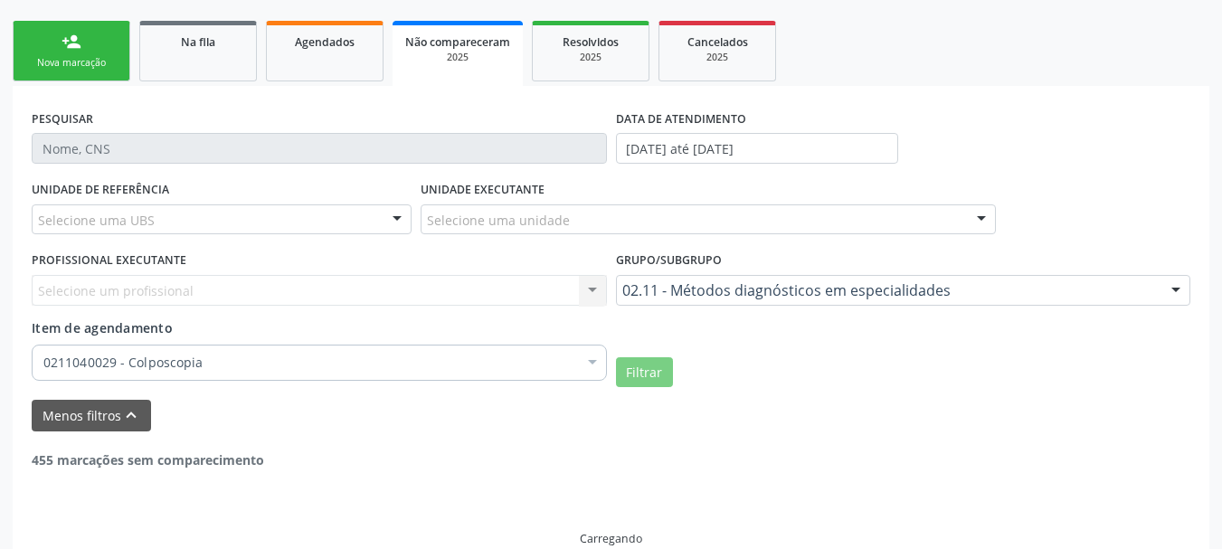
scroll to position [351, 0]
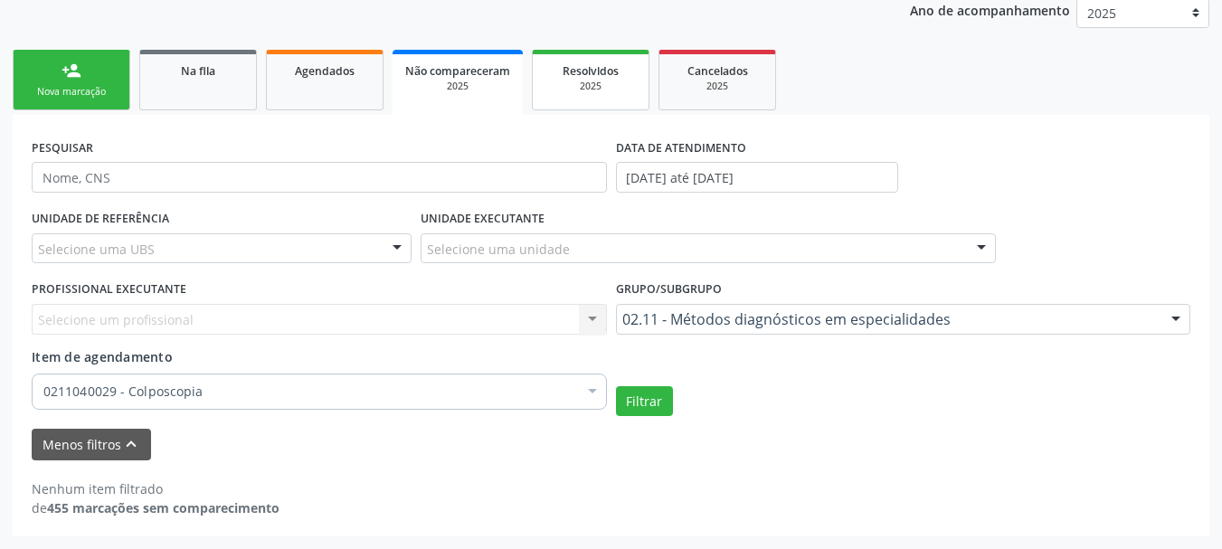
click at [627, 80] on div "2025" at bounding box center [590, 87] width 90 height 14
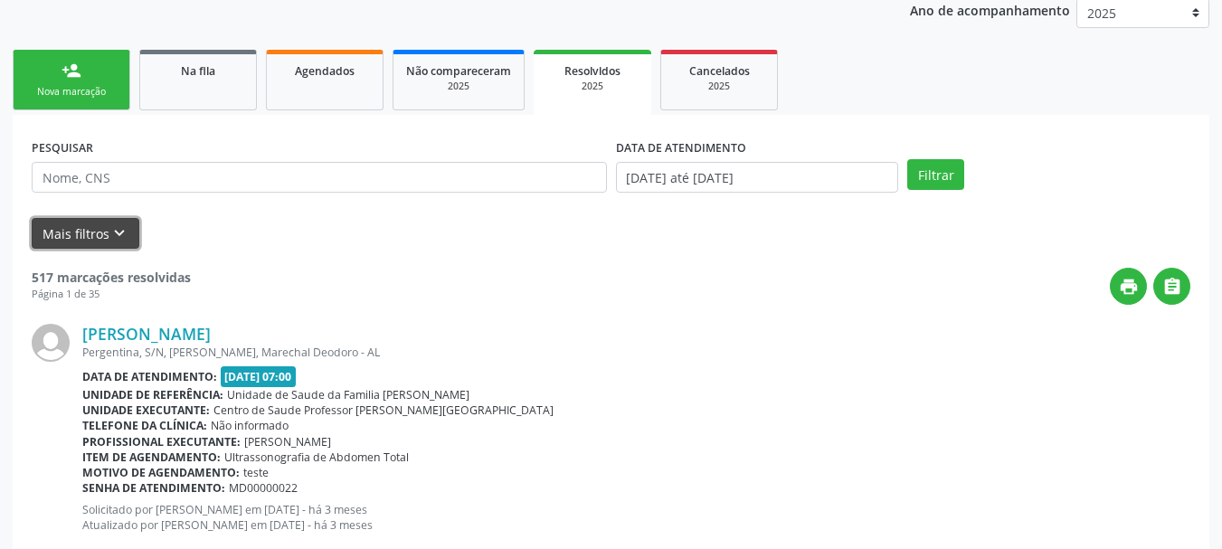
click at [89, 218] on button "Mais filtros keyboard_arrow_down" at bounding box center [86, 234] width 108 height 32
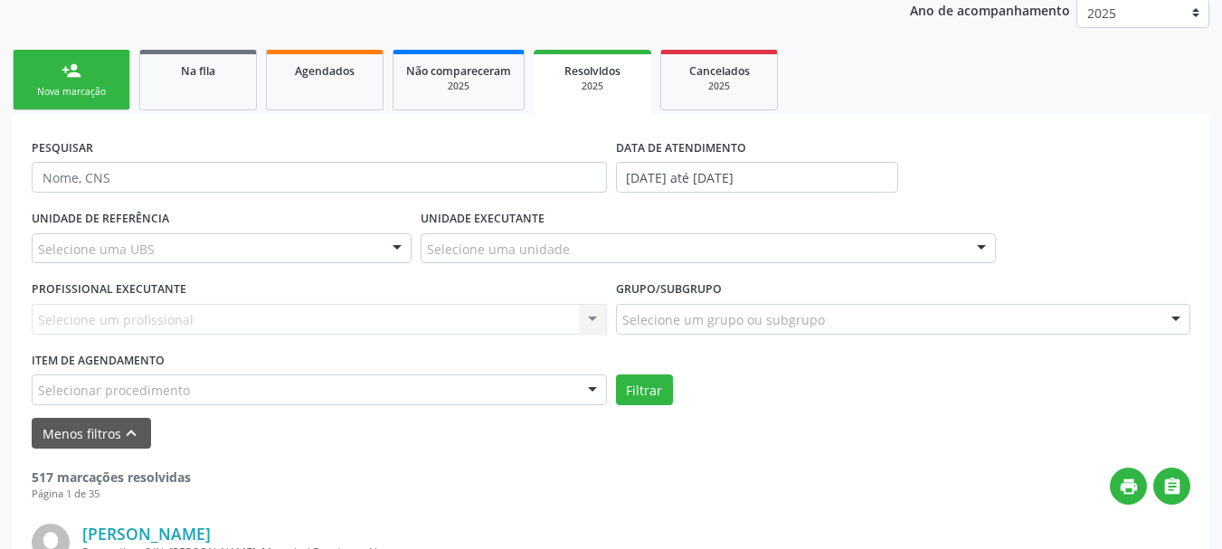
click at [211, 390] on div "Selecionar procedimento" at bounding box center [319, 389] width 575 height 31
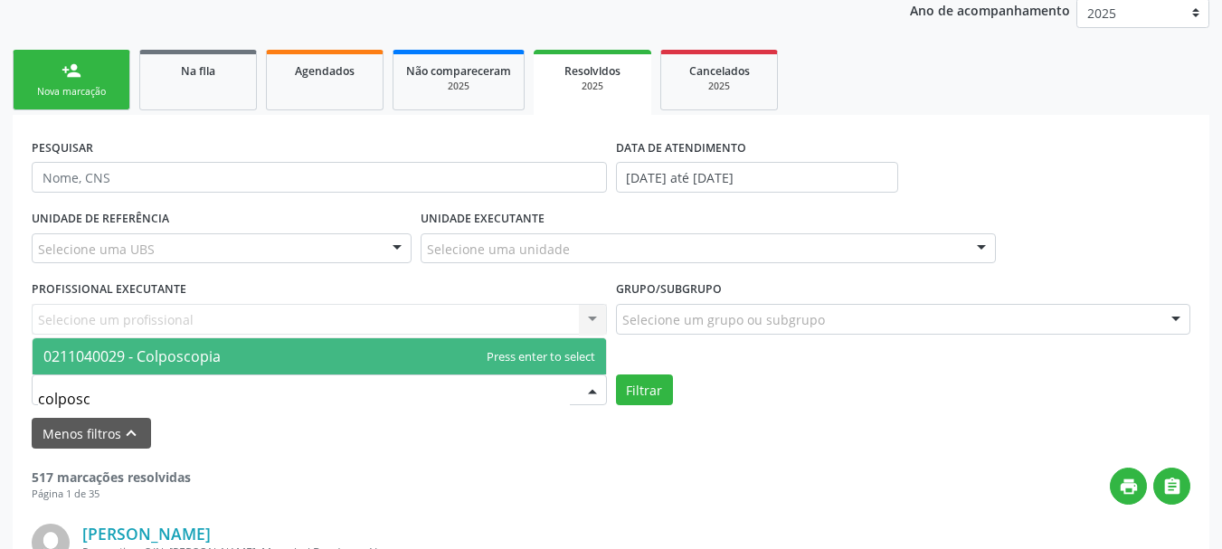
type input "colposco"
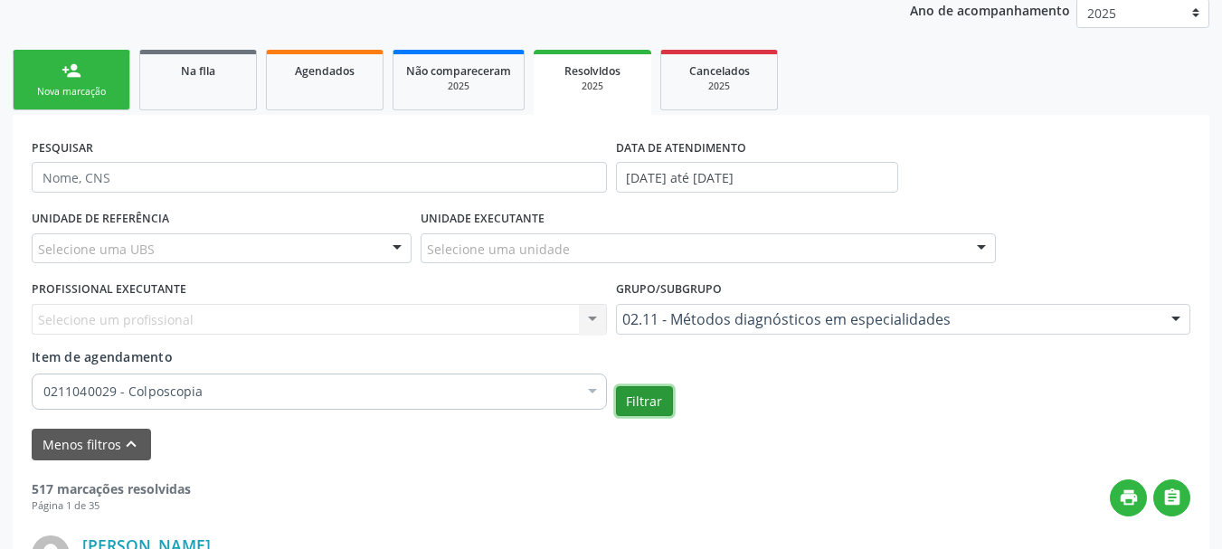
click at [656, 397] on button "Filtrar" at bounding box center [644, 401] width 57 height 31
